Goal: Understand process/instructions

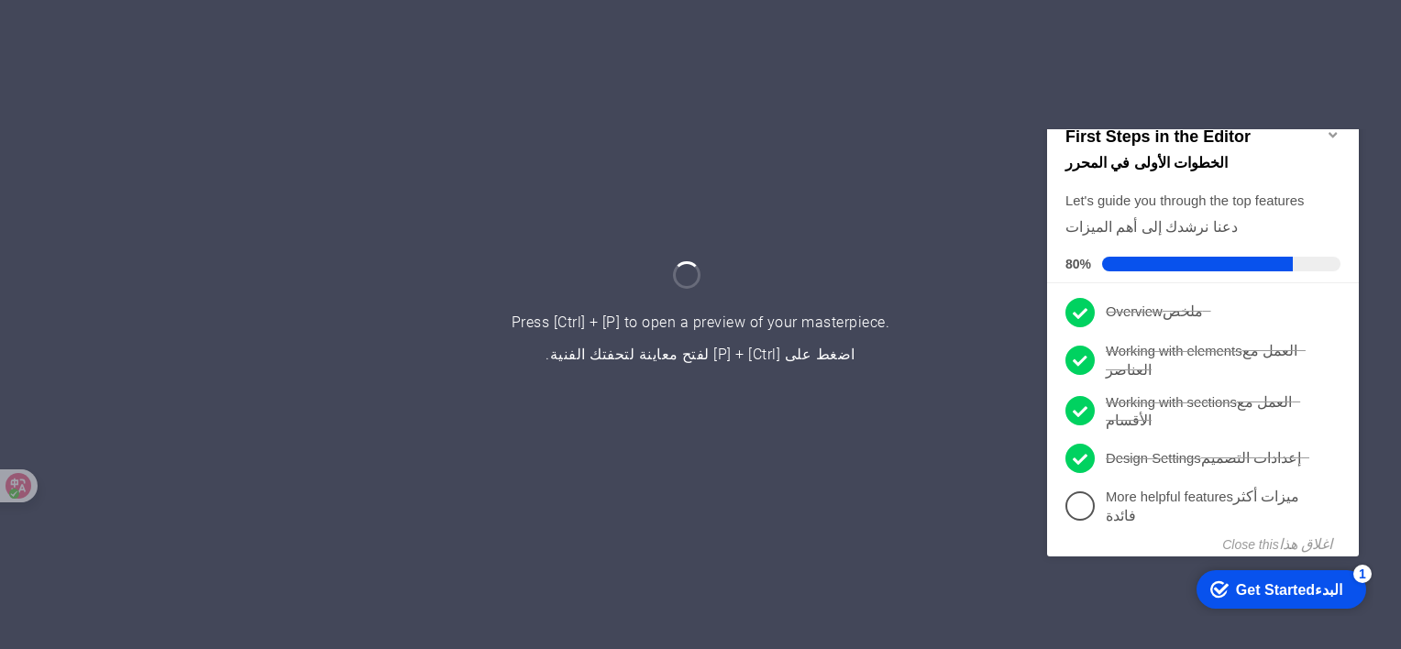
click at [1336, 129] on iframe "Contextual help checklist present on screen" at bounding box center [1206, 372] width 334 height 487
click at [1116, 259] on span at bounding box center [1197, 263] width 191 height 15
click at [1112, 260] on span at bounding box center [1197, 263] width 191 height 15
drag, startPoint x: 1112, startPoint y: 260, endPoint x: 1096, endPoint y: 278, distance: 23.4
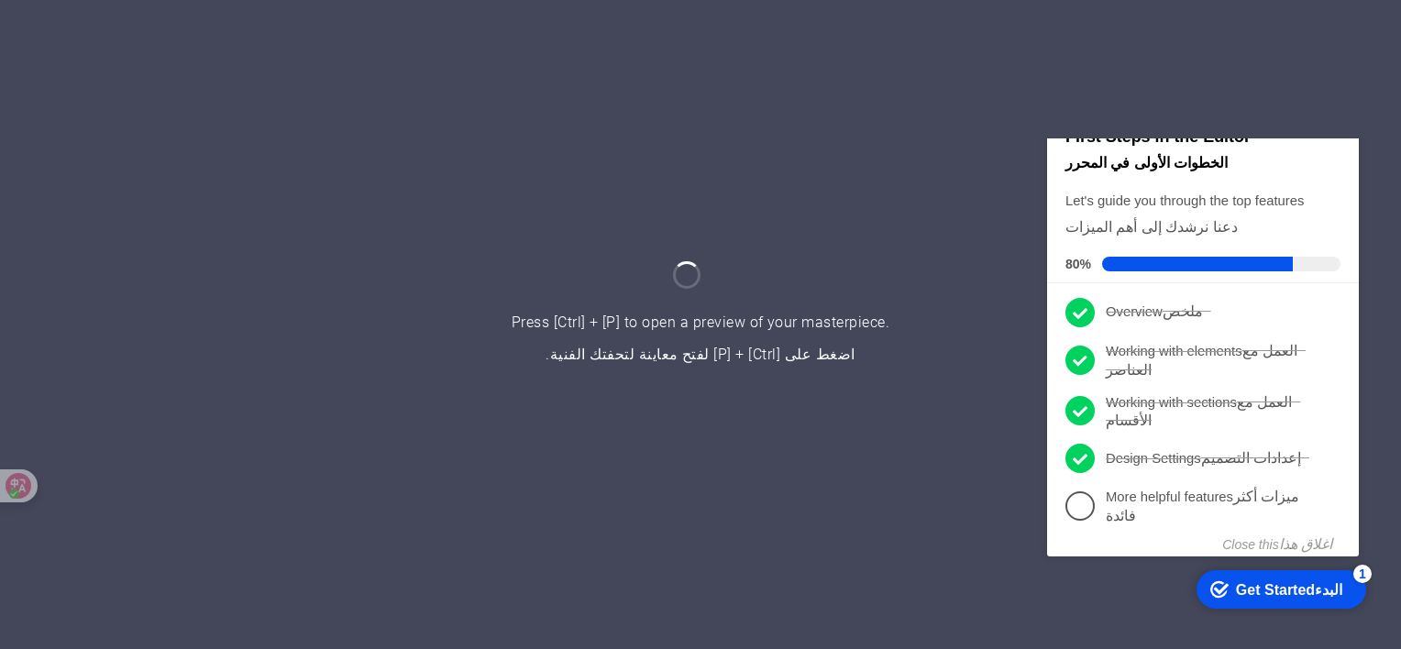
click at [1113, 260] on span at bounding box center [1197, 263] width 191 height 15
click at [1079, 310] on icon at bounding box center [1079, 312] width 15 height 27
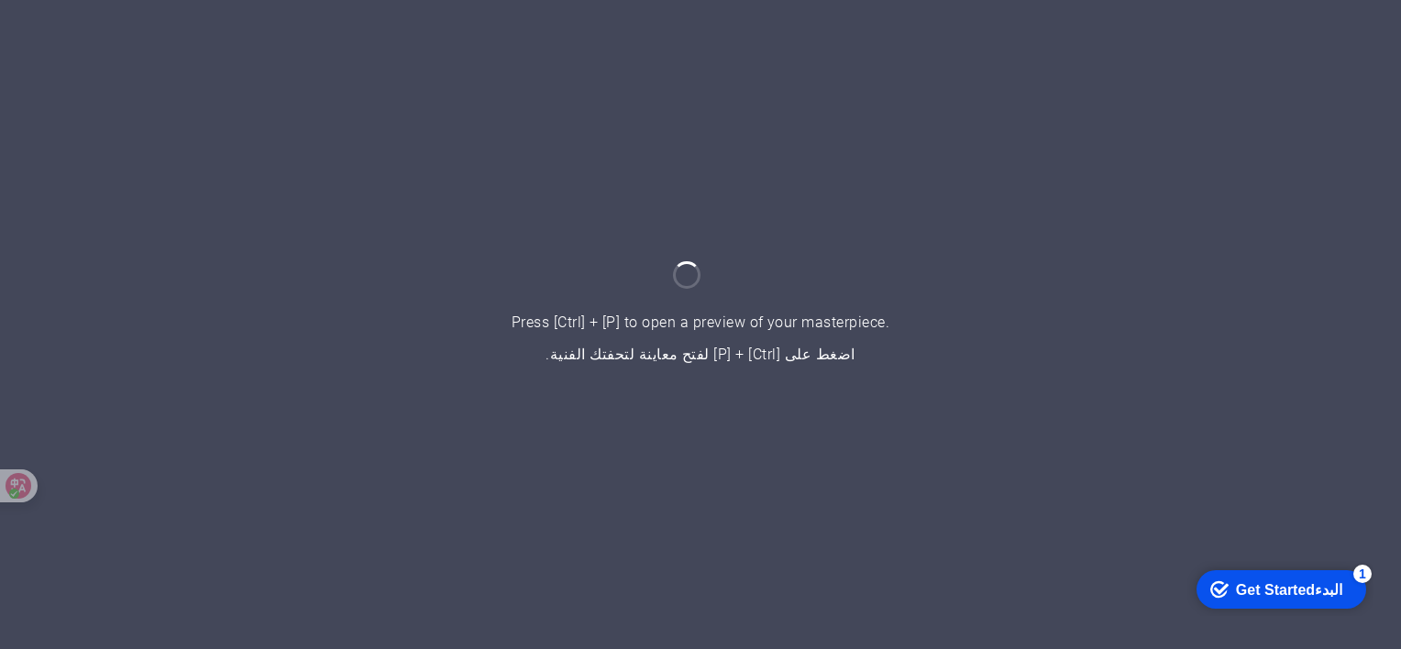
click at [730, 323] on div at bounding box center [700, 324] width 1401 height 649
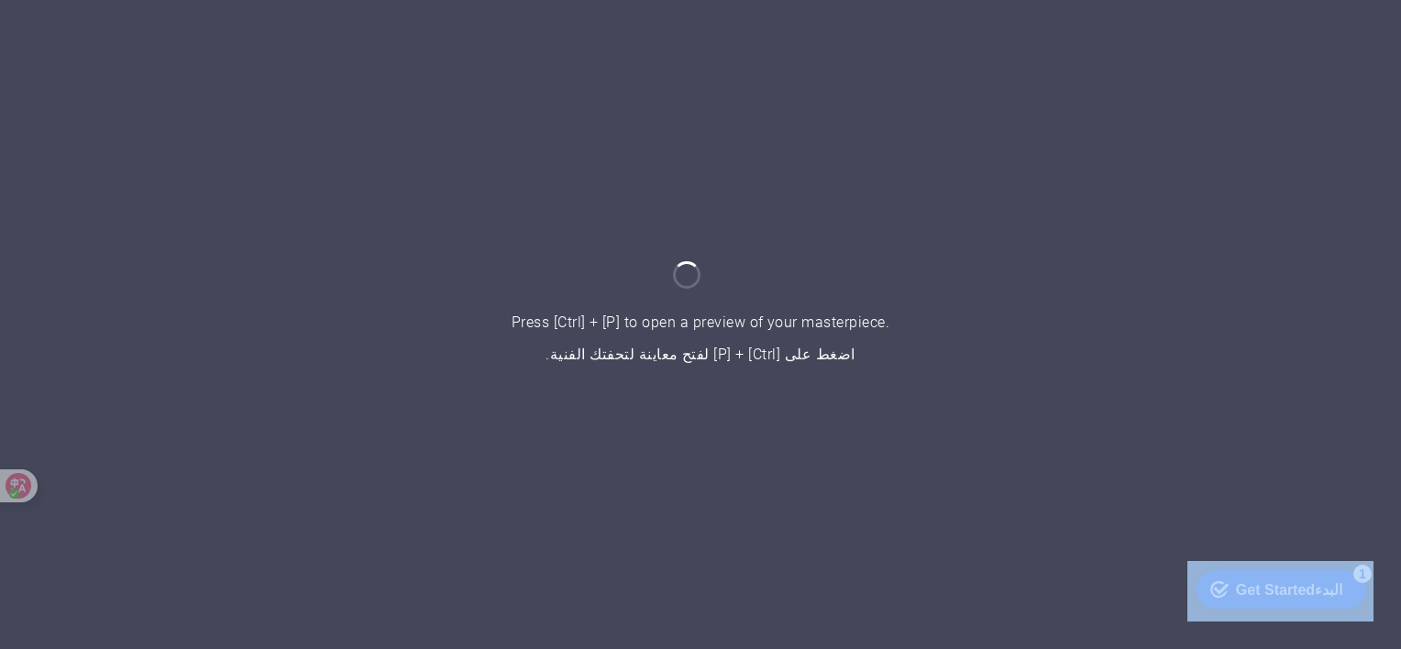
click at [730, 323] on div at bounding box center [700, 324] width 1401 height 649
click at [733, 325] on div at bounding box center [700, 324] width 1401 height 649
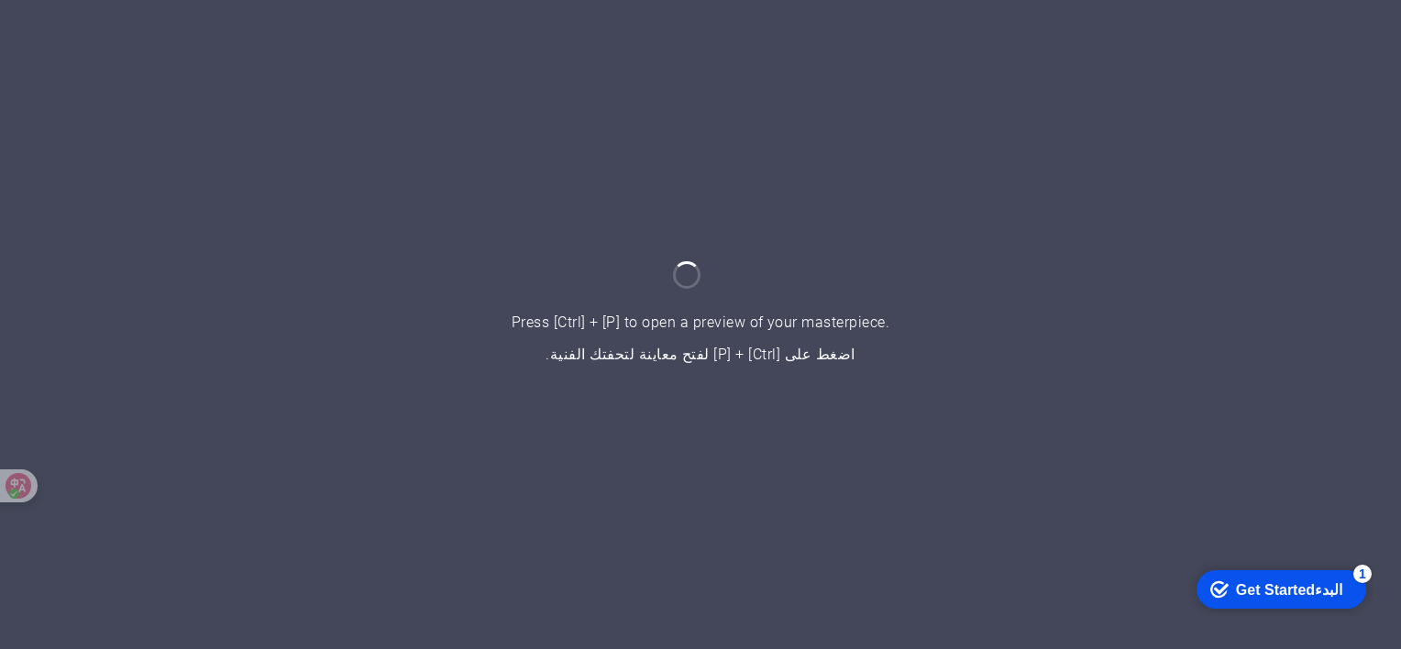
drag, startPoint x: 733, startPoint y: 325, endPoint x: 614, endPoint y: 315, distance: 119.6
click at [614, 315] on div at bounding box center [700, 324] width 1401 height 649
drag, startPoint x: 984, startPoint y: 358, endPoint x: 866, endPoint y: 168, distance: 223.9
click at [866, 168] on div at bounding box center [700, 324] width 1401 height 649
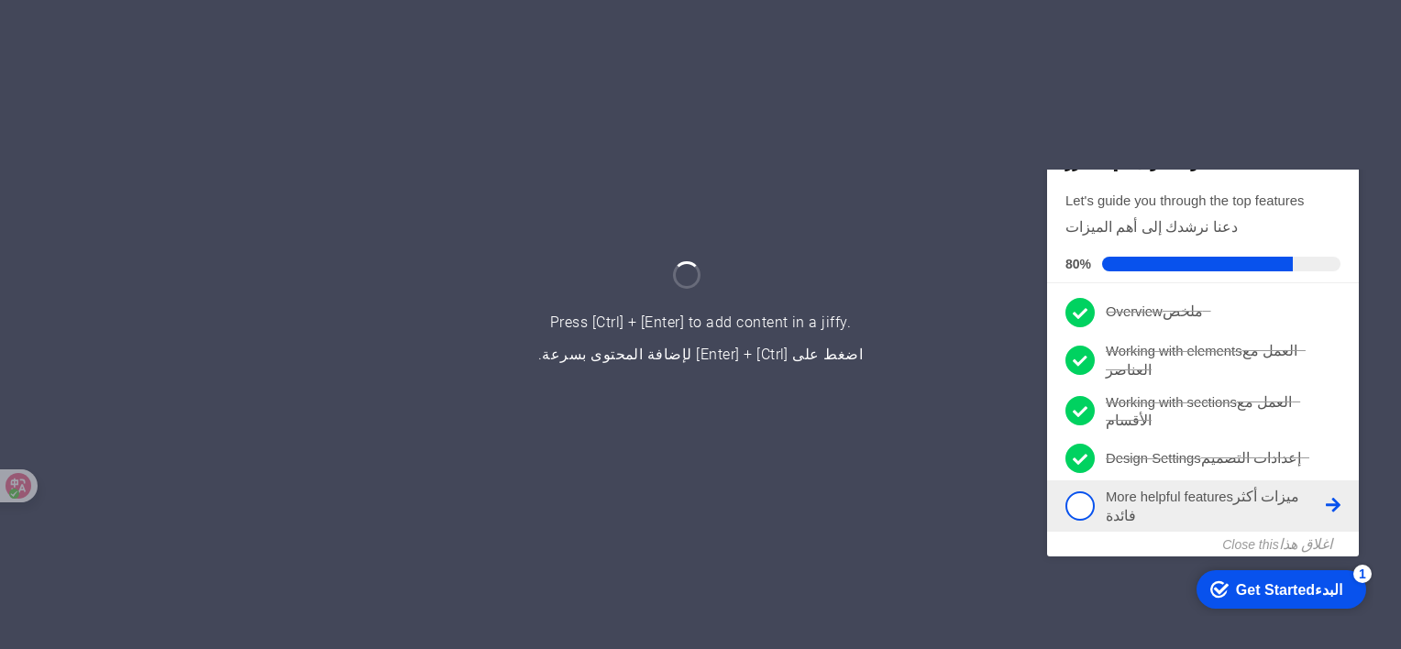
click at [1324, 504] on p "More helpful features ميزات أكثر فائدة - incomplete" at bounding box center [1215, 505] width 220 height 37
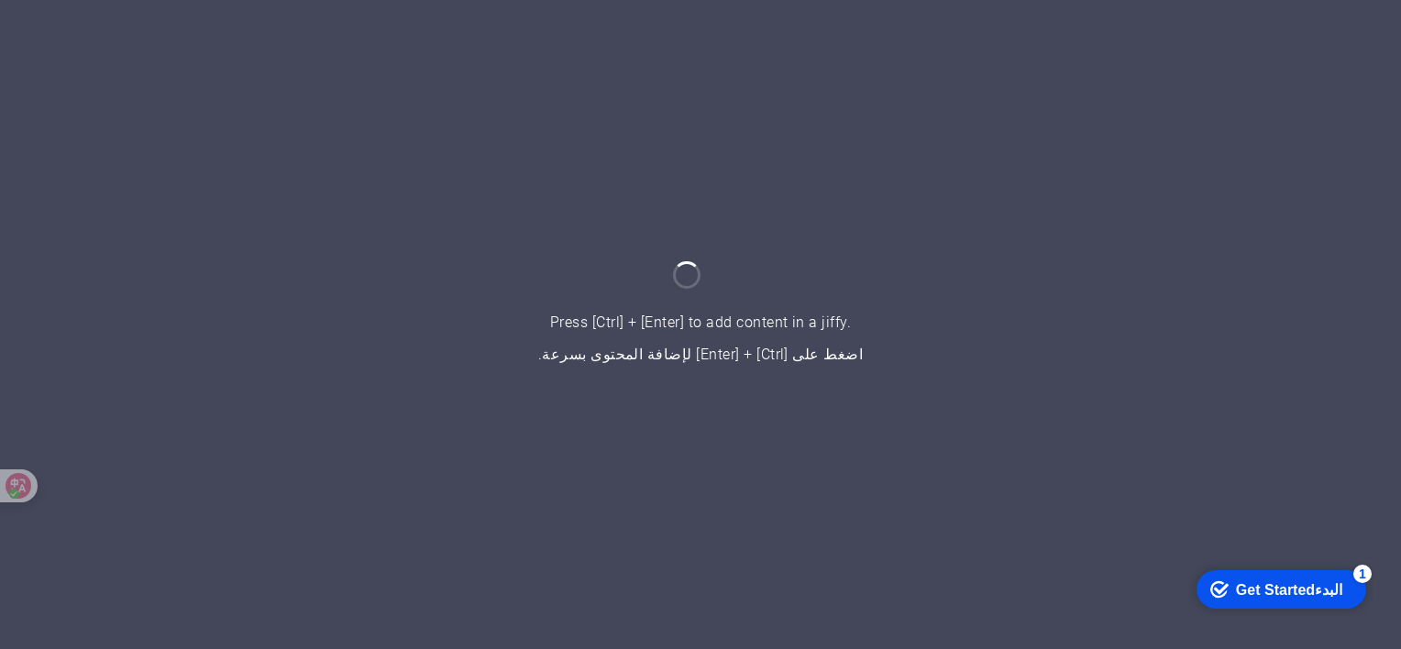
click at [1265, 587] on div "Get Started البدء" at bounding box center [1293, 588] width 115 height 17
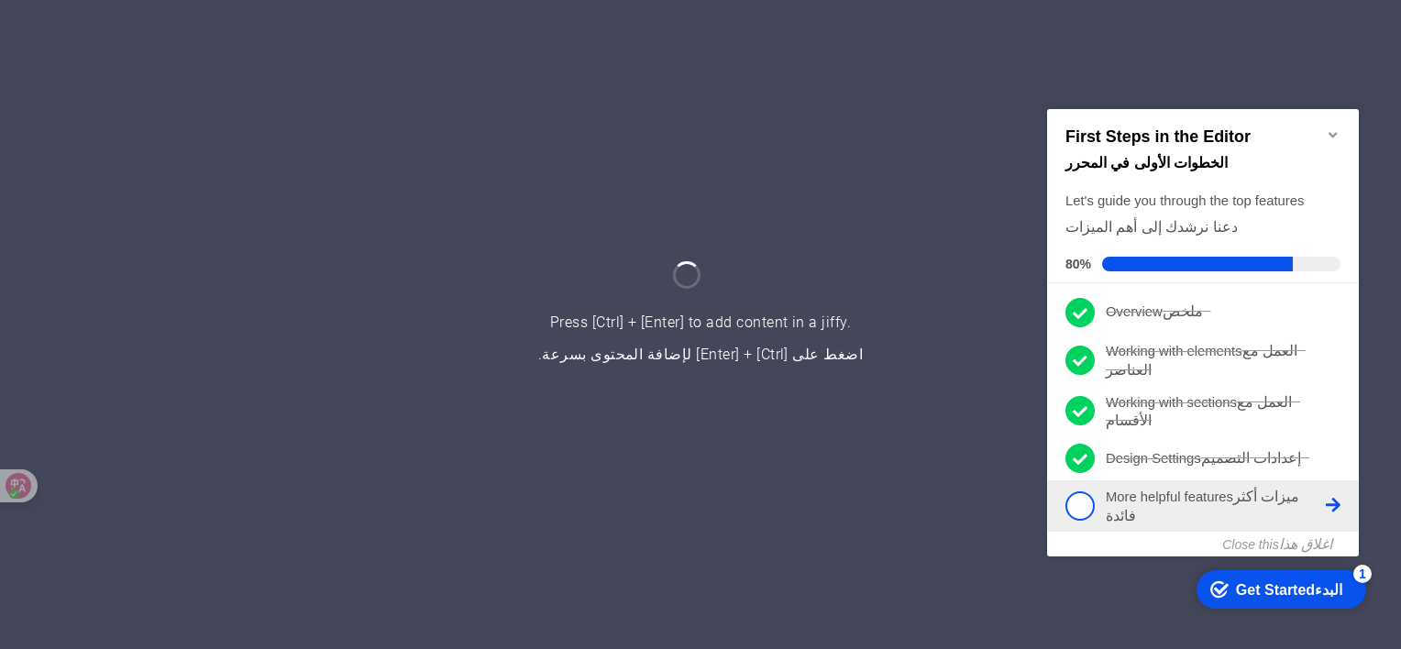
click at [1089, 509] on span "5" at bounding box center [1079, 504] width 29 height 29
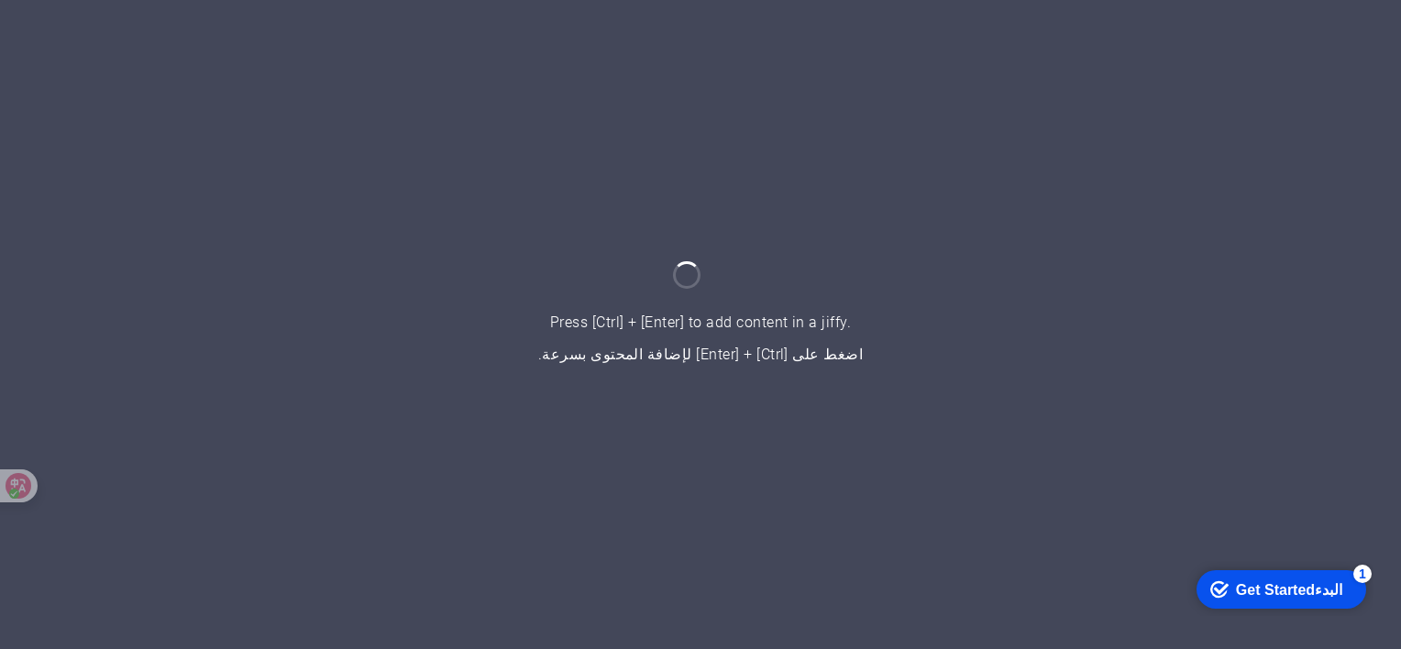
click at [1242, 586] on div "Get Started البدء" at bounding box center [1293, 588] width 115 height 17
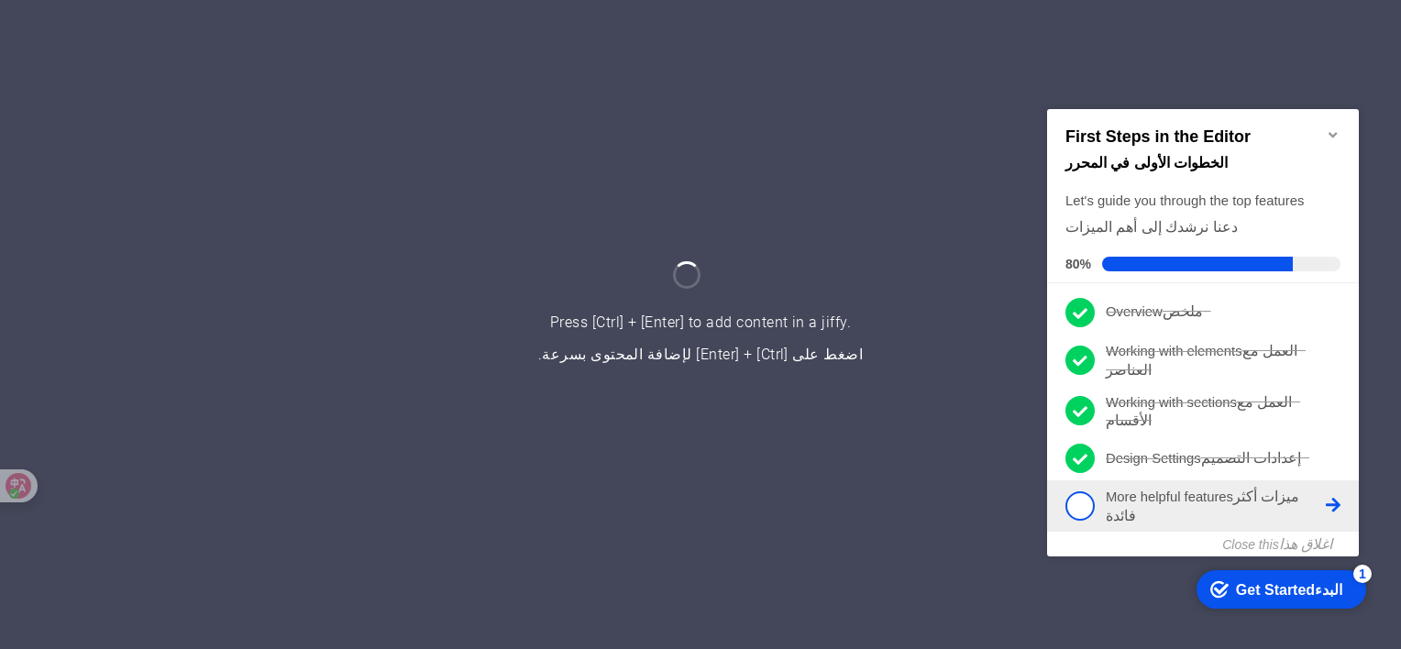
click at [1089, 520] on link "5 More helpful features ميزات أكثر فائدة - incomplete" at bounding box center [1202, 505] width 275 height 37
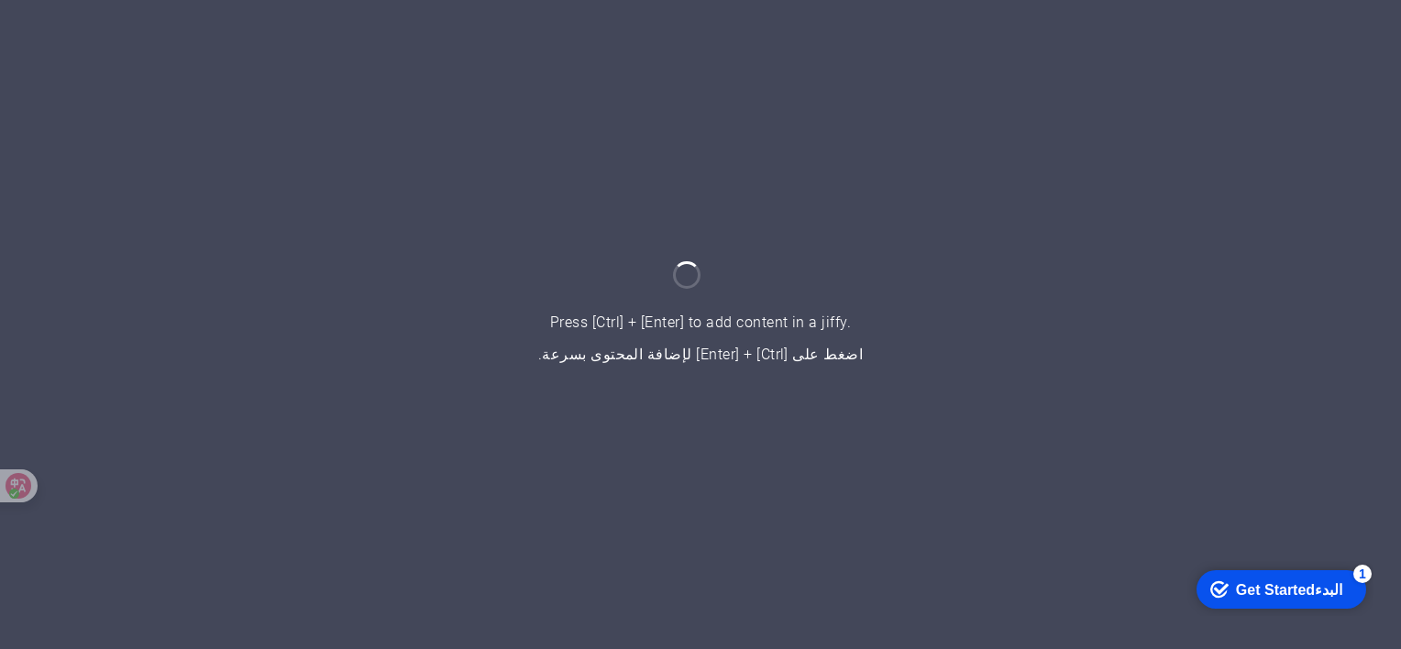
click at [1338, 615] on div "checkmark Get Started البدء 1 First Steps in the Editor الخطوات الأولى في المحر…" at bounding box center [1280, 587] width 186 height 55
click at [1230, 581] on div "checkmark Get Started البدء 1" at bounding box center [1280, 588] width 140 height 18
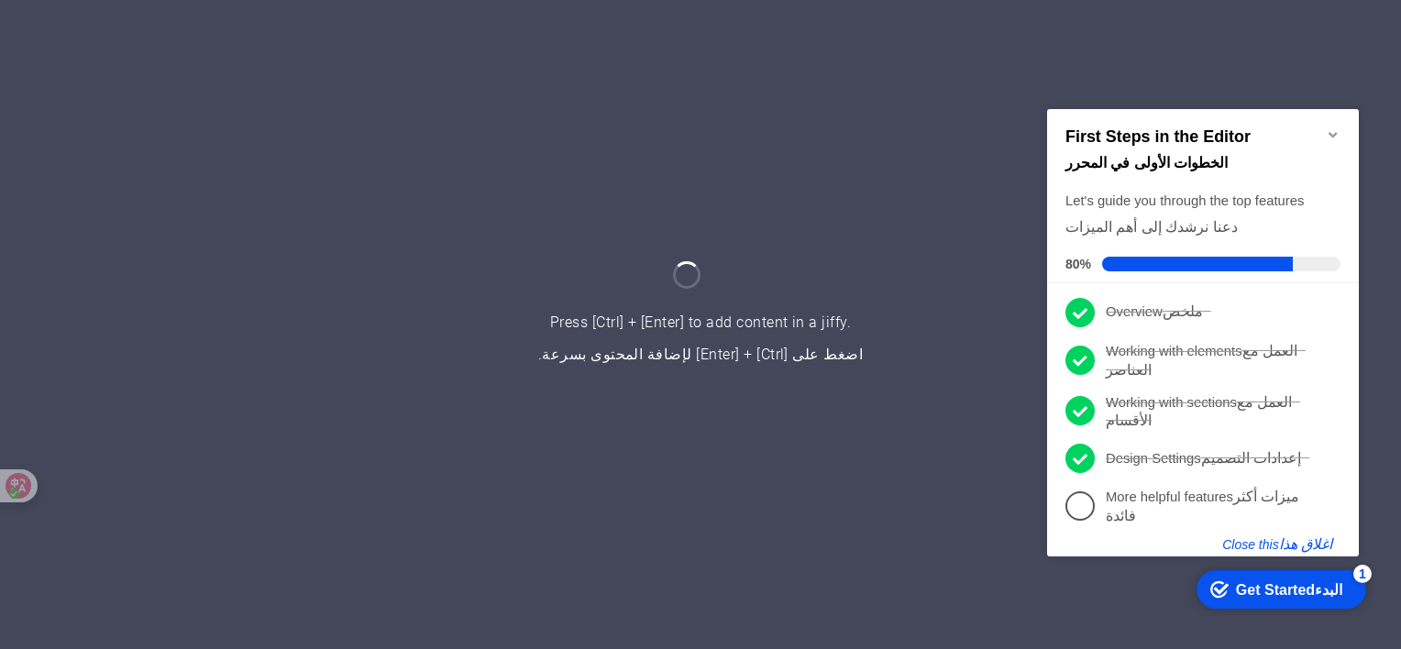
click at [1261, 538] on button "Close this اغلاق هذا" at bounding box center [1281, 542] width 118 height 17
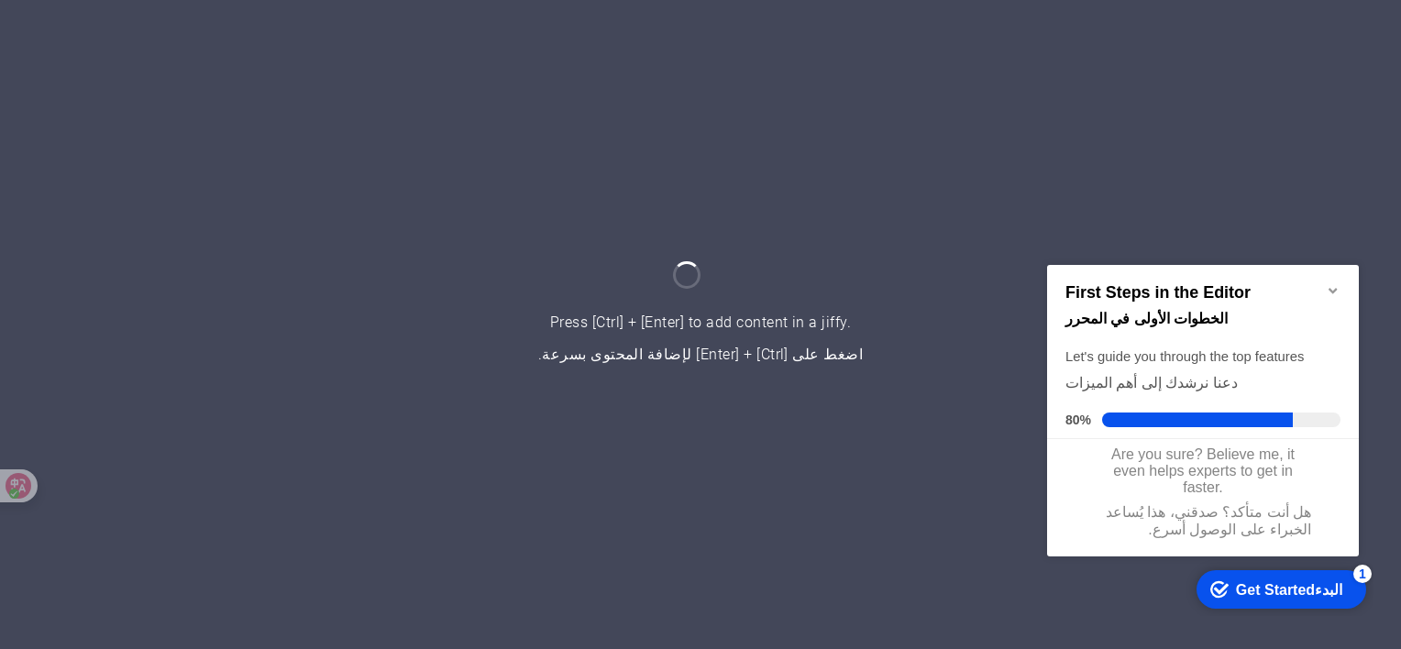
scroll to position [94, 0]
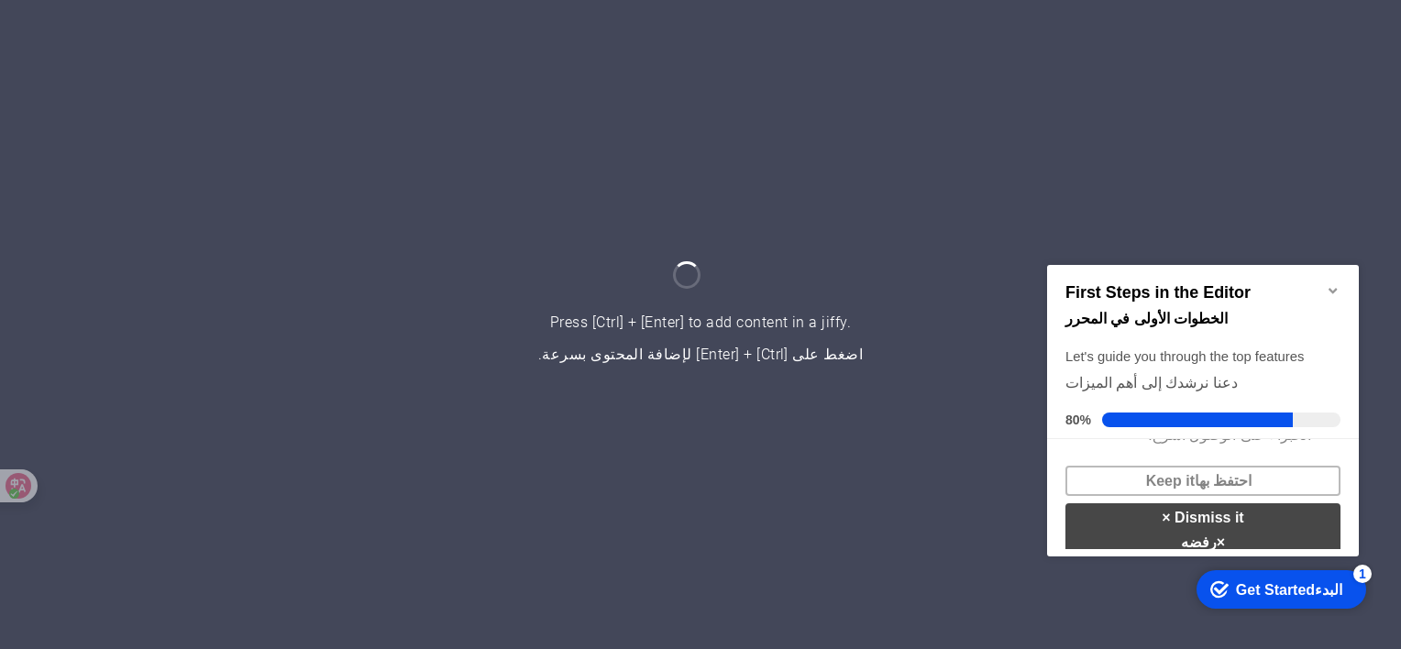
click at [1225, 533] on font "× رفضه" at bounding box center [1203, 541] width 44 height 16
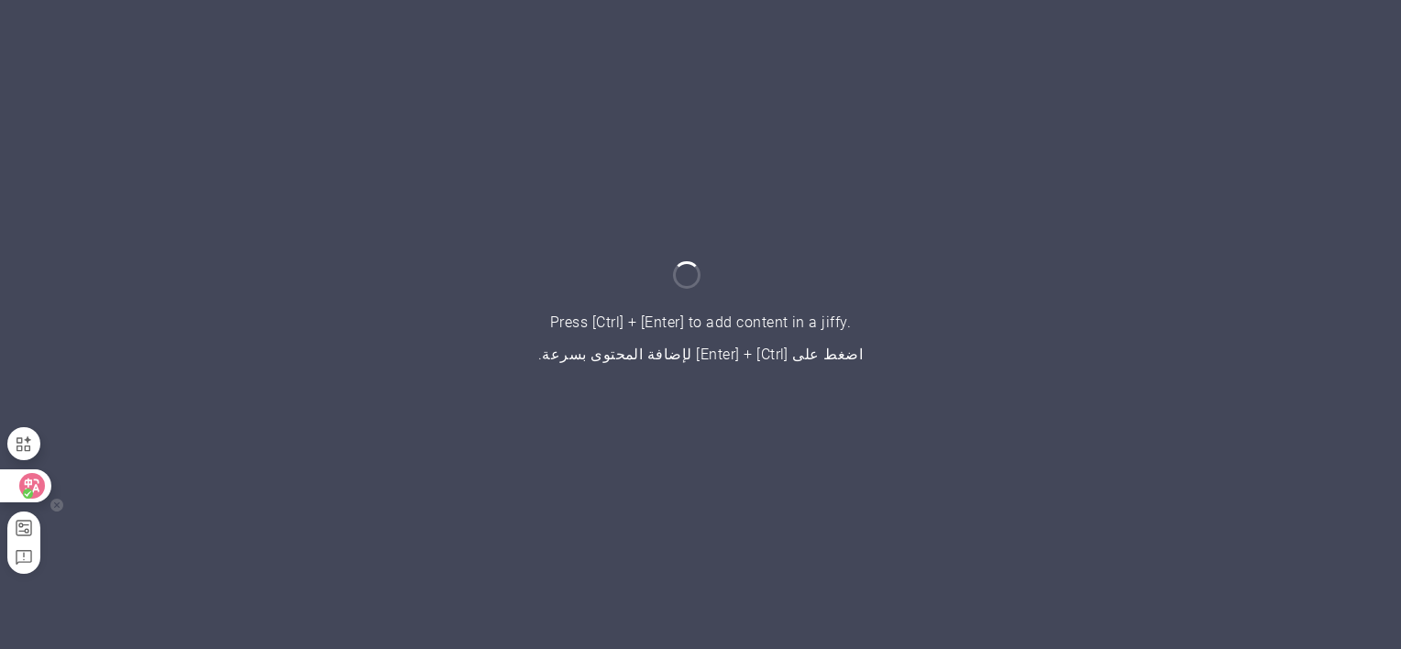
click at [29, 487] on icon at bounding box center [33, 485] width 16 height 15
